Goal: Task Accomplishment & Management: Complete application form

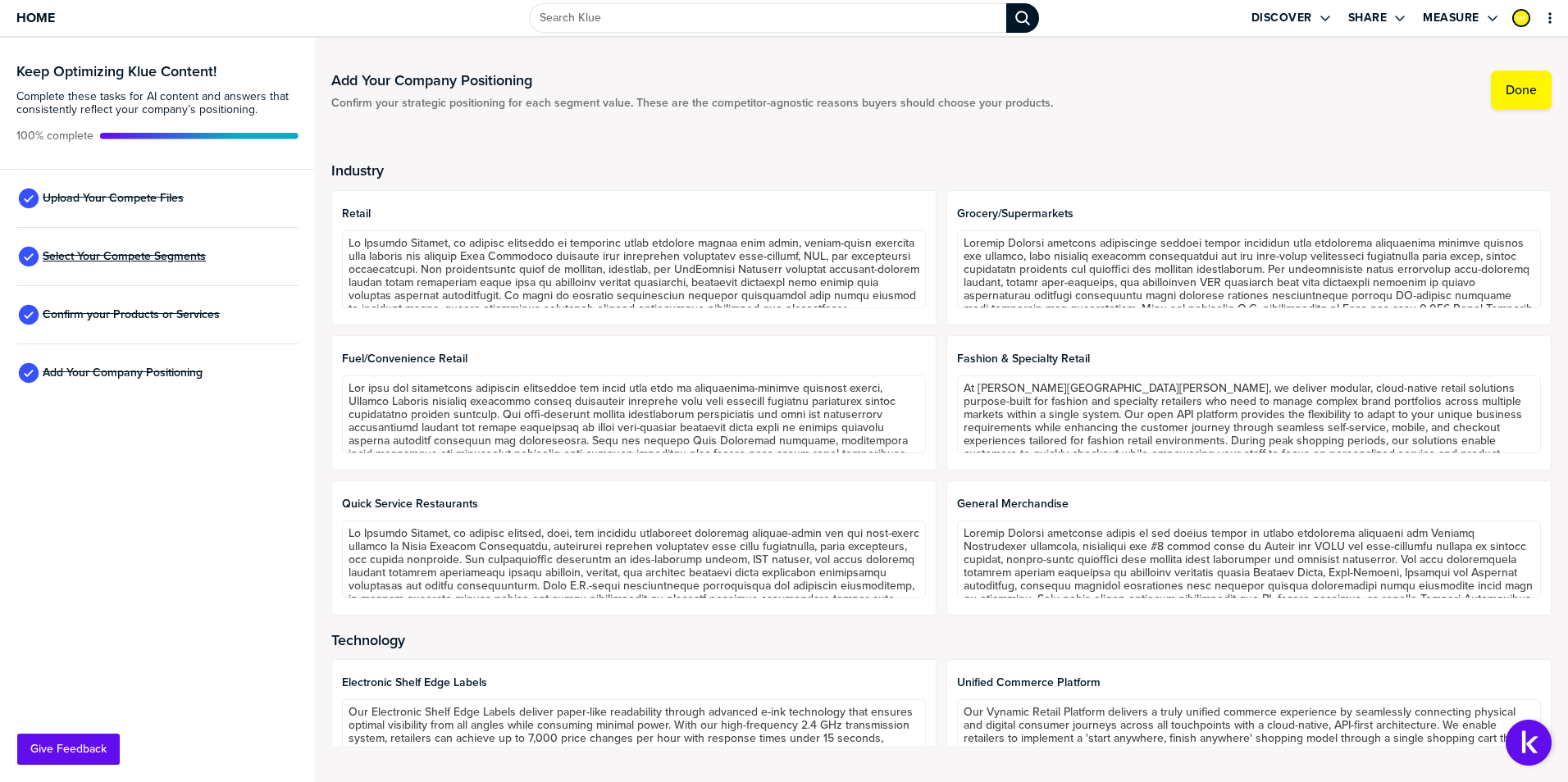
click at [103, 252] on span "Select Your Compete Segments" at bounding box center [124, 257] width 163 height 13
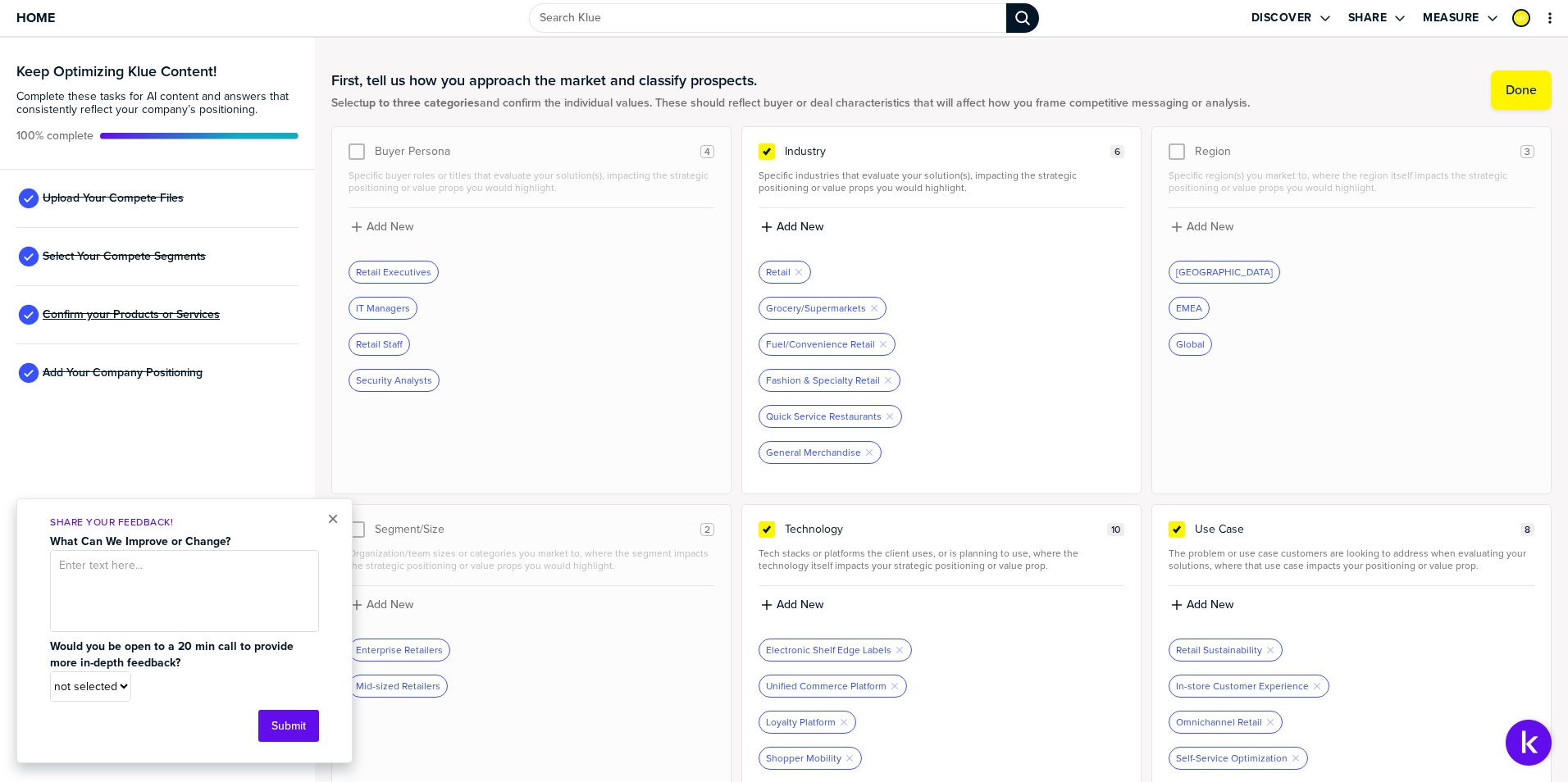
click at [135, 312] on span "Confirm your Products or Services" at bounding box center [131, 315] width 177 height 13
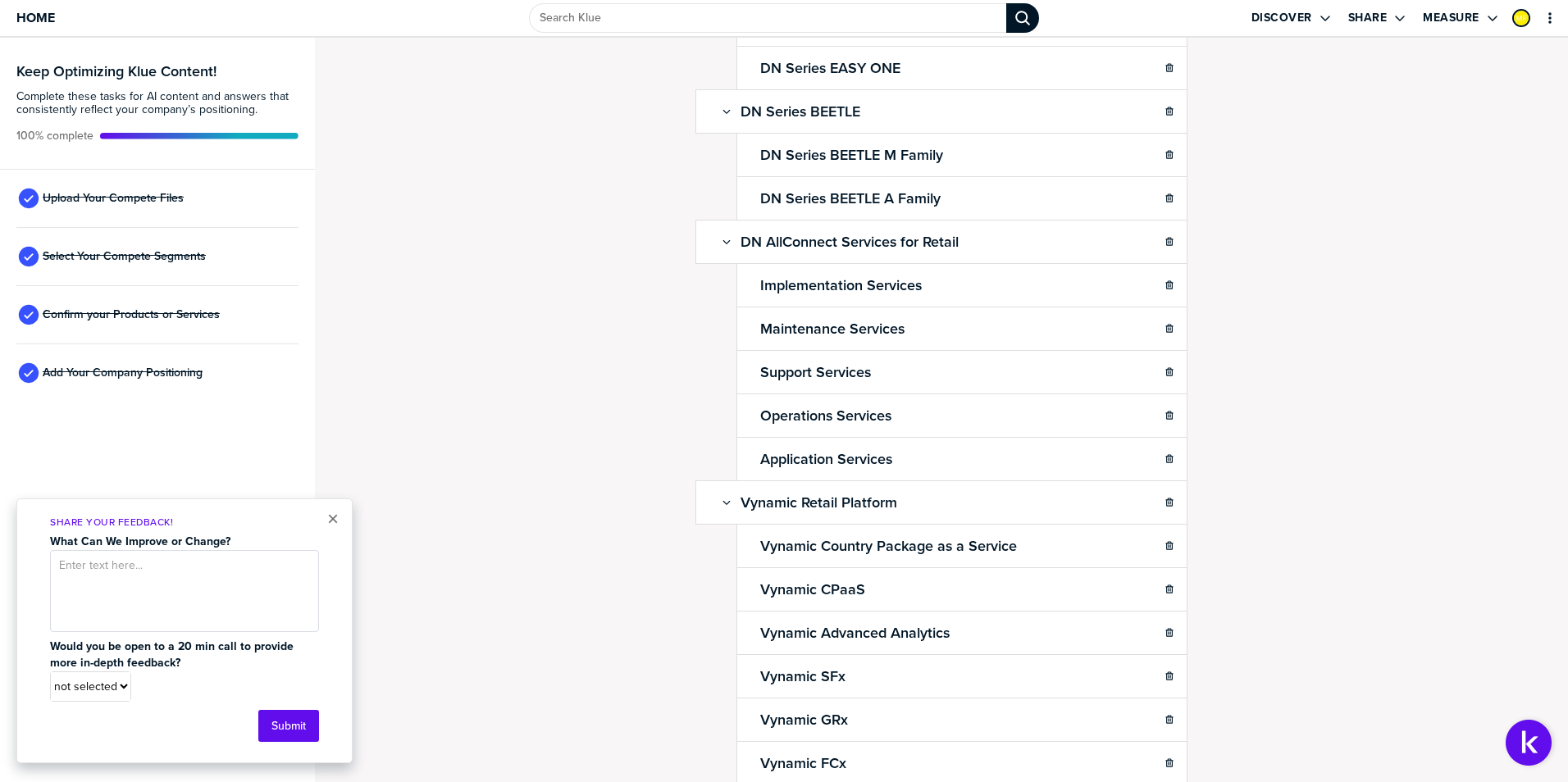
scroll to position [1065, 0]
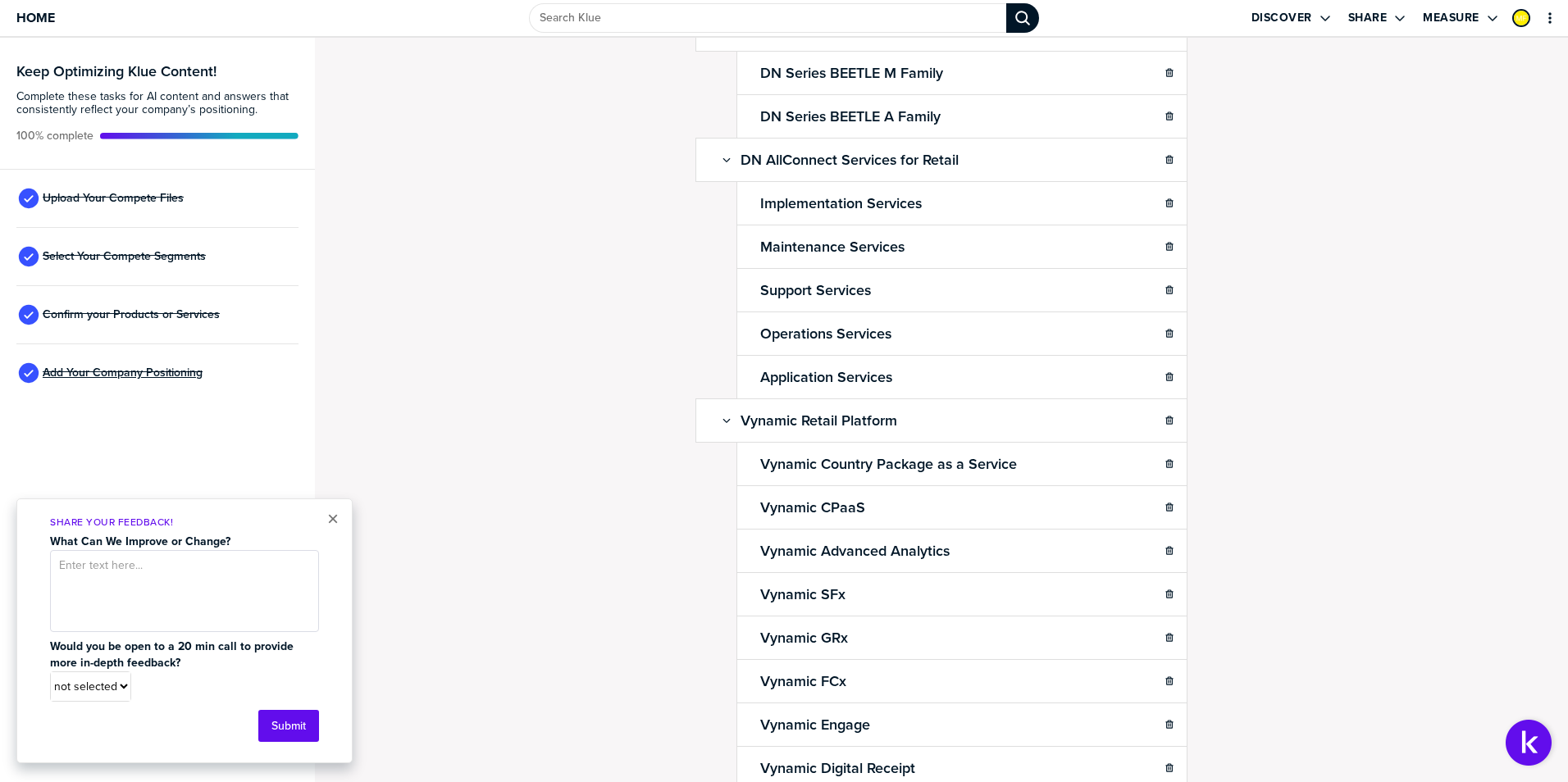
click at [170, 371] on span "Add Your Company Positioning" at bounding box center [122, 373] width 160 height 13
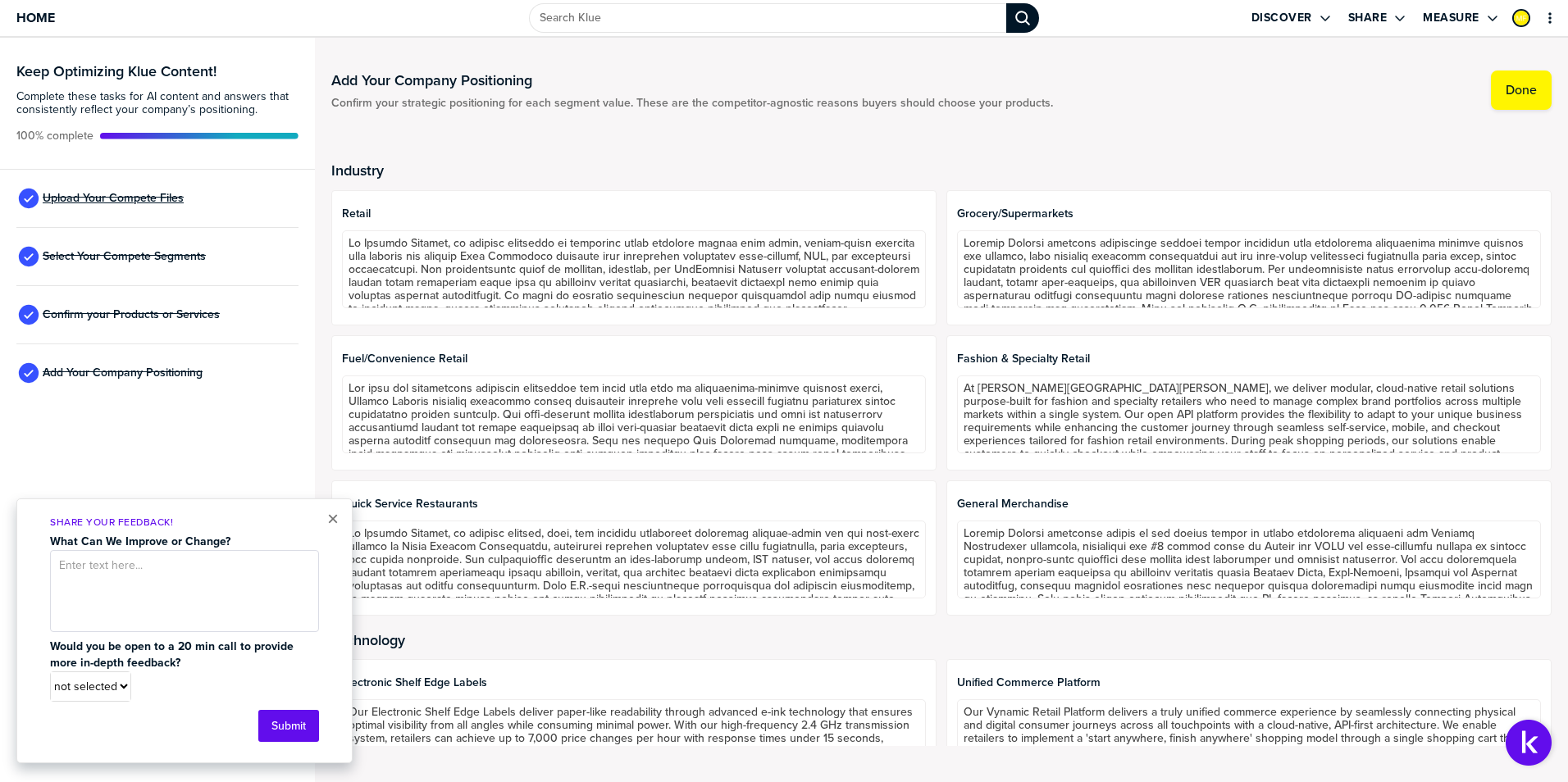
click at [90, 197] on span "Upload Your Compete Files" at bounding box center [113, 199] width 141 height 13
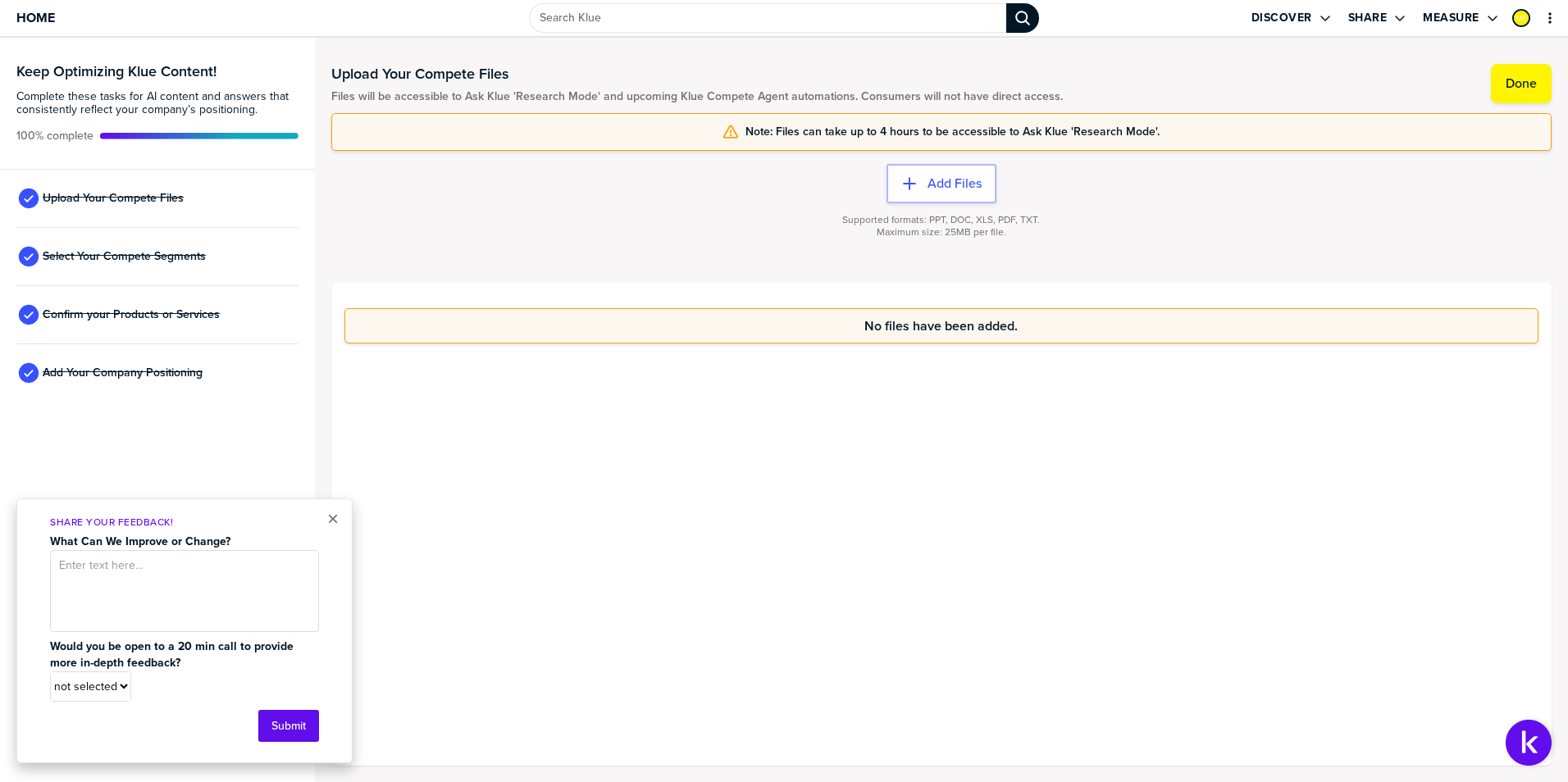
click at [1094, 230] on div "Supported formats: PPT, DOC, XLS, PDF, TXT. Maximum size: 25MB per file." at bounding box center [942, 236] width 1220 height 66
click at [139, 253] on span "Select Your Compete Segments" at bounding box center [124, 257] width 163 height 13
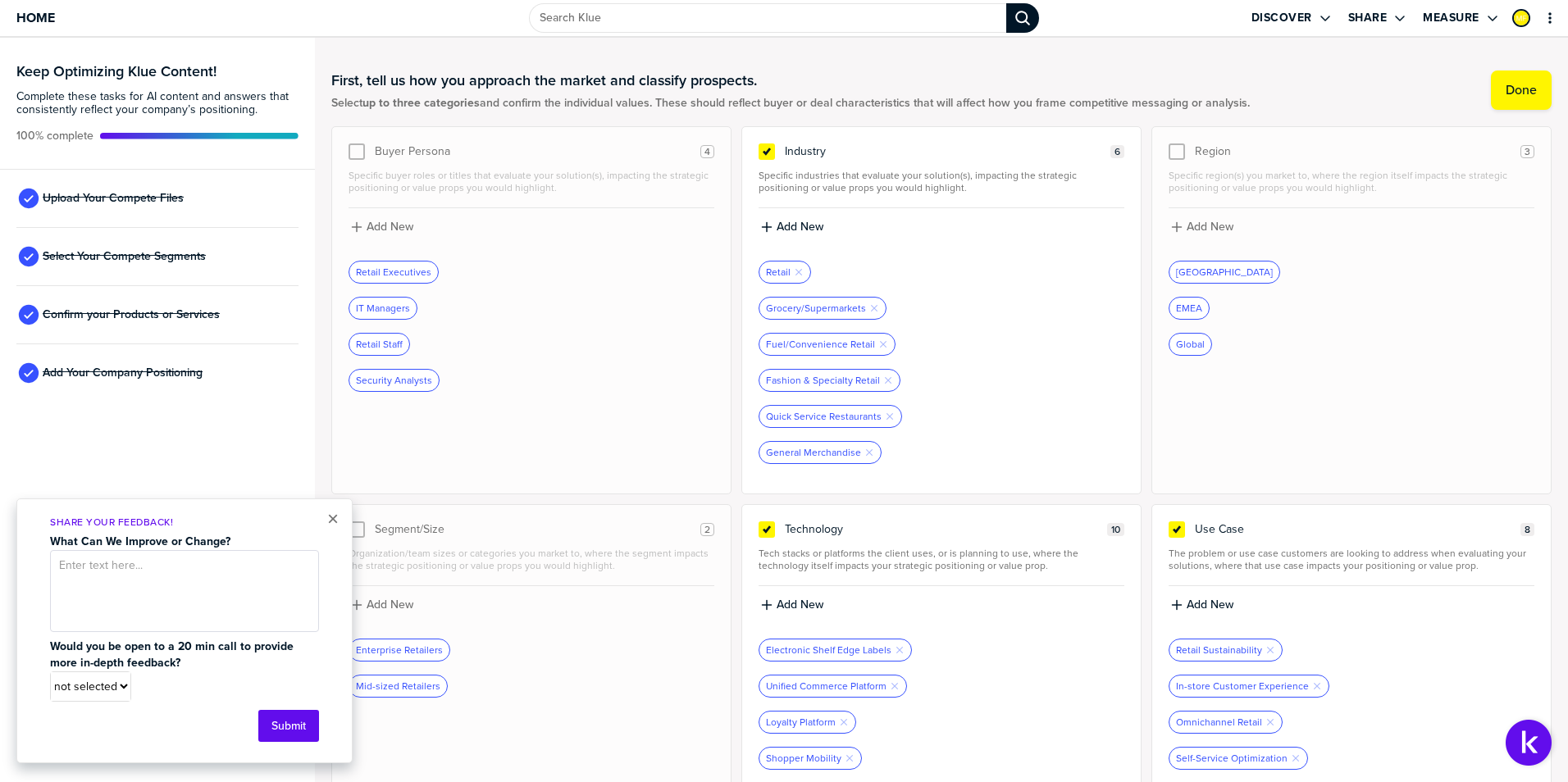
click at [172, 325] on div "Confirm your Products or Services" at bounding box center [158, 315] width 282 height 58
click at [168, 312] on span "Confirm your Products or Services" at bounding box center [131, 315] width 177 height 13
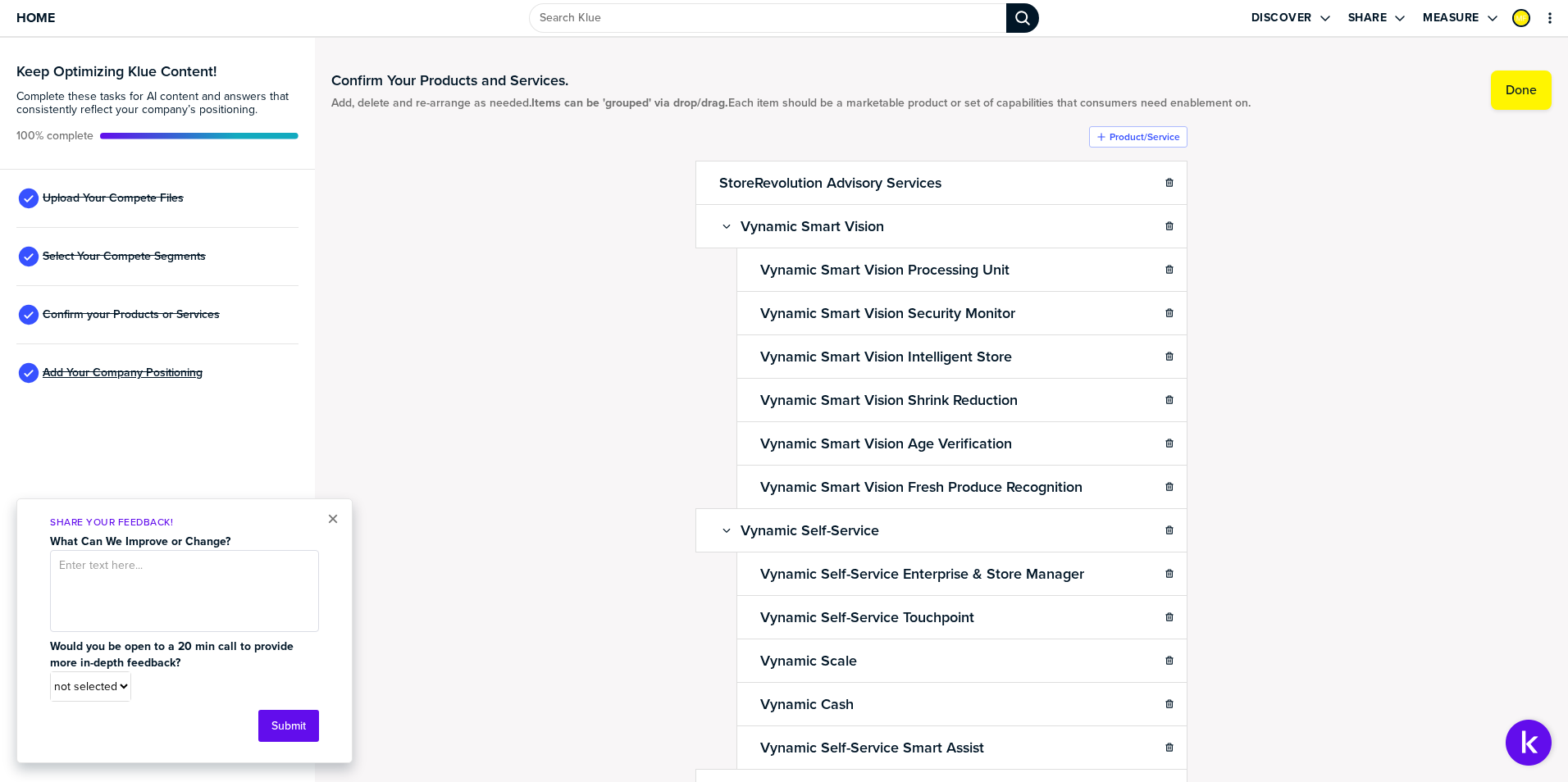
click at [100, 370] on span "Add Your Company Positioning" at bounding box center [122, 373] width 160 height 13
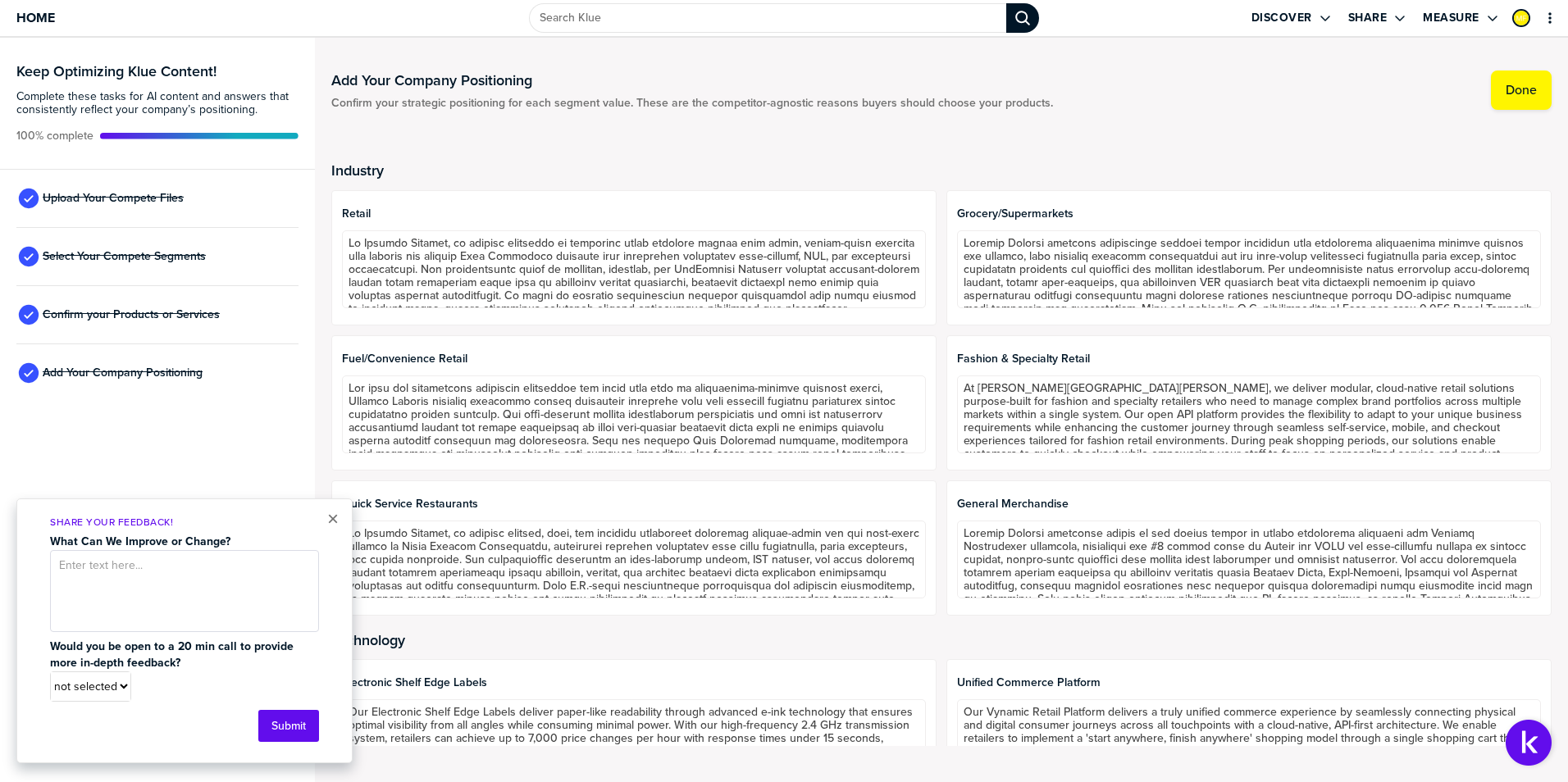
click at [1167, 171] on h2 "Industry" at bounding box center [942, 171] width 1220 height 16
drag, startPoint x: 92, startPoint y: 197, endPoint x: 67, endPoint y: 195, distance: 25.1
click at [67, 195] on span "Upload Your Compete Files" at bounding box center [113, 199] width 141 height 13
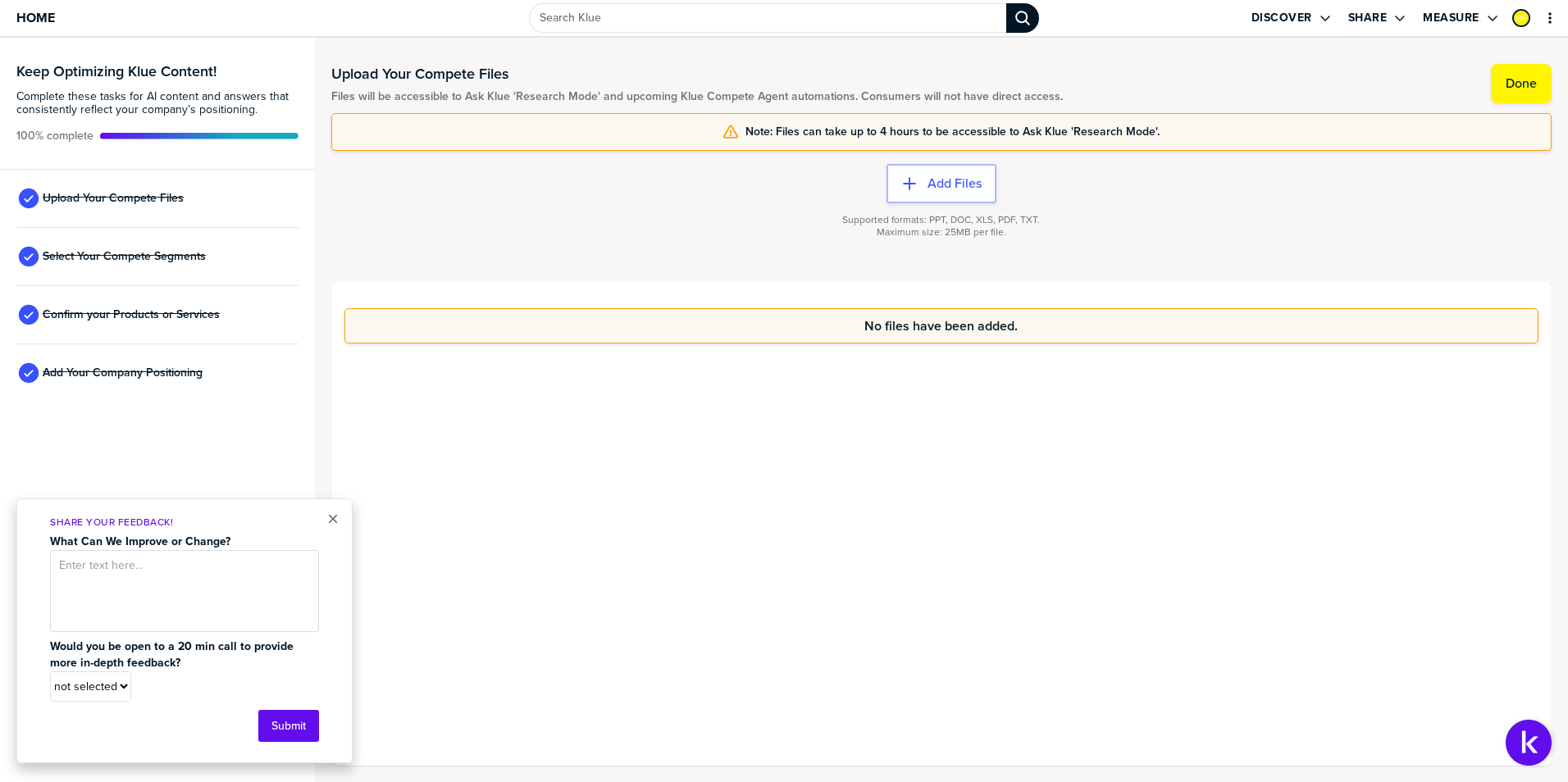
click at [1167, 444] on div "No files have been added." at bounding box center [942, 524] width 1220 height 483
click at [1255, 414] on div "No files have been added." at bounding box center [942, 524] width 1220 height 483
click at [332, 514] on button "×" at bounding box center [333, 519] width 11 height 20
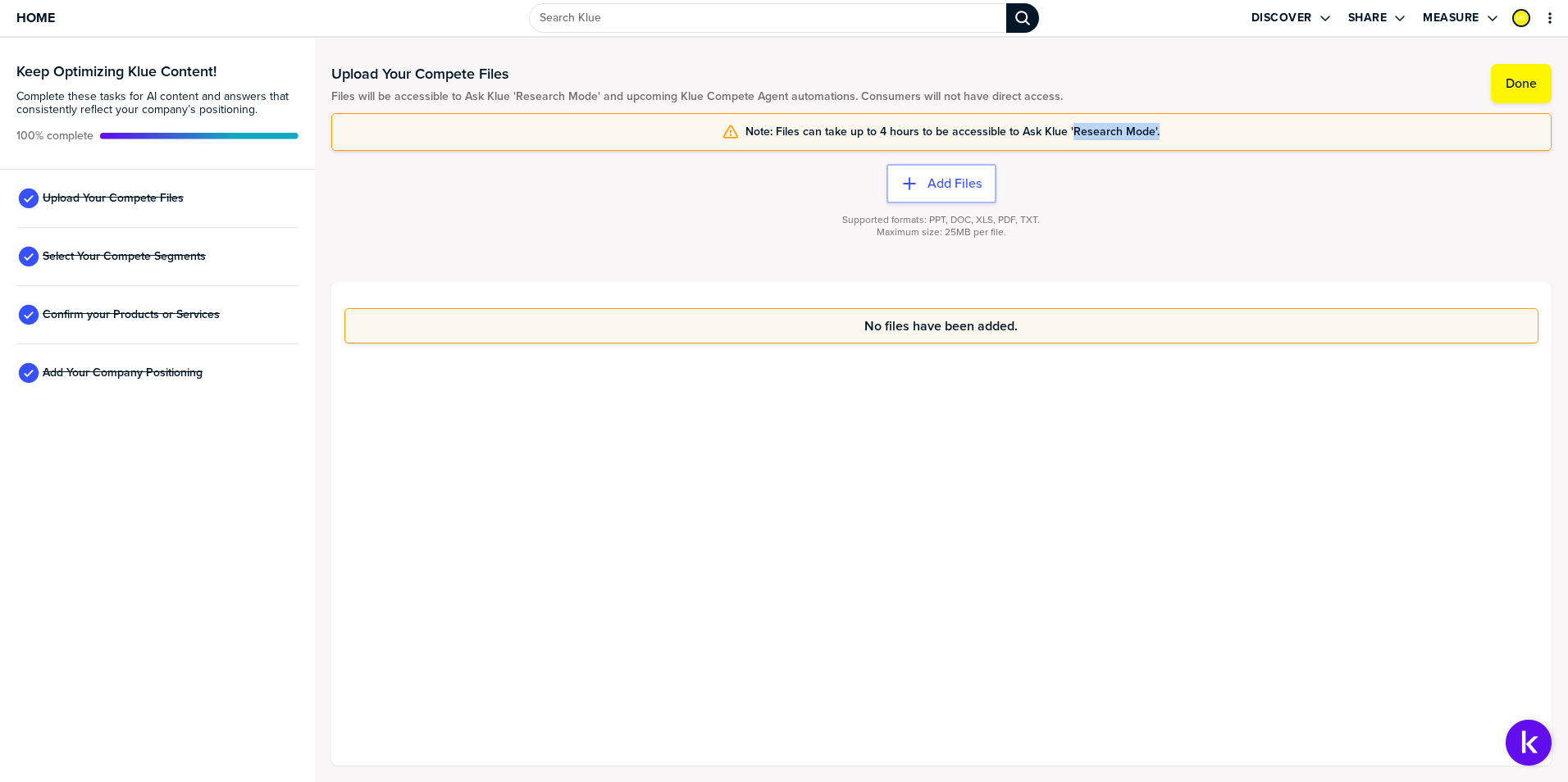
drag, startPoint x: 1073, startPoint y: 134, endPoint x: 1166, endPoint y: 134, distance: 93.0
click at [1166, 134] on div "Note: Files can take up to 4 hours to be accessible to Ask Klue 'Research Mode'." at bounding box center [941, 132] width 1199 height 16
drag, startPoint x: 1166, startPoint y: 134, endPoint x: 1199, endPoint y: 204, distance: 77.4
click at [1199, 204] on div "Supported formats: PPT, DOC, XLS, PDF, TXT. Maximum size: 25MB per file." at bounding box center [942, 236] width 1220 height 66
